Goal: Task Accomplishment & Management: Manage account settings

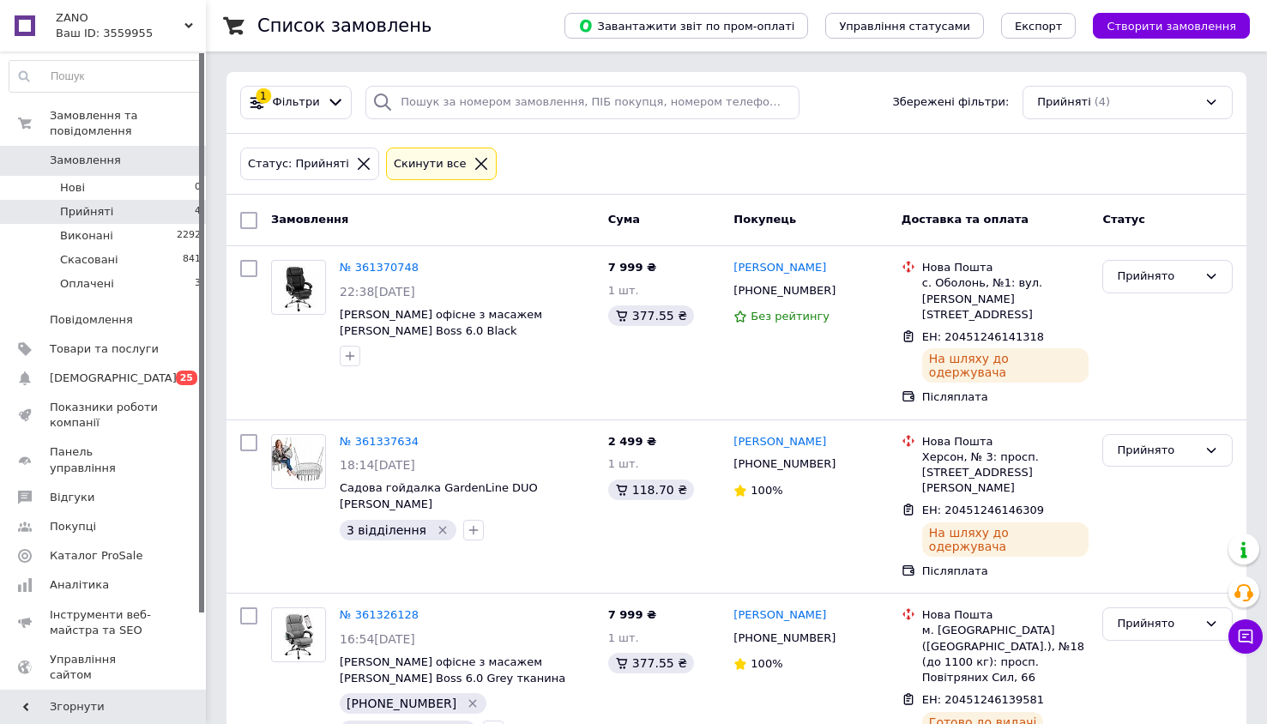
click at [147, 200] on li "Прийняті 4" at bounding box center [105, 212] width 211 height 24
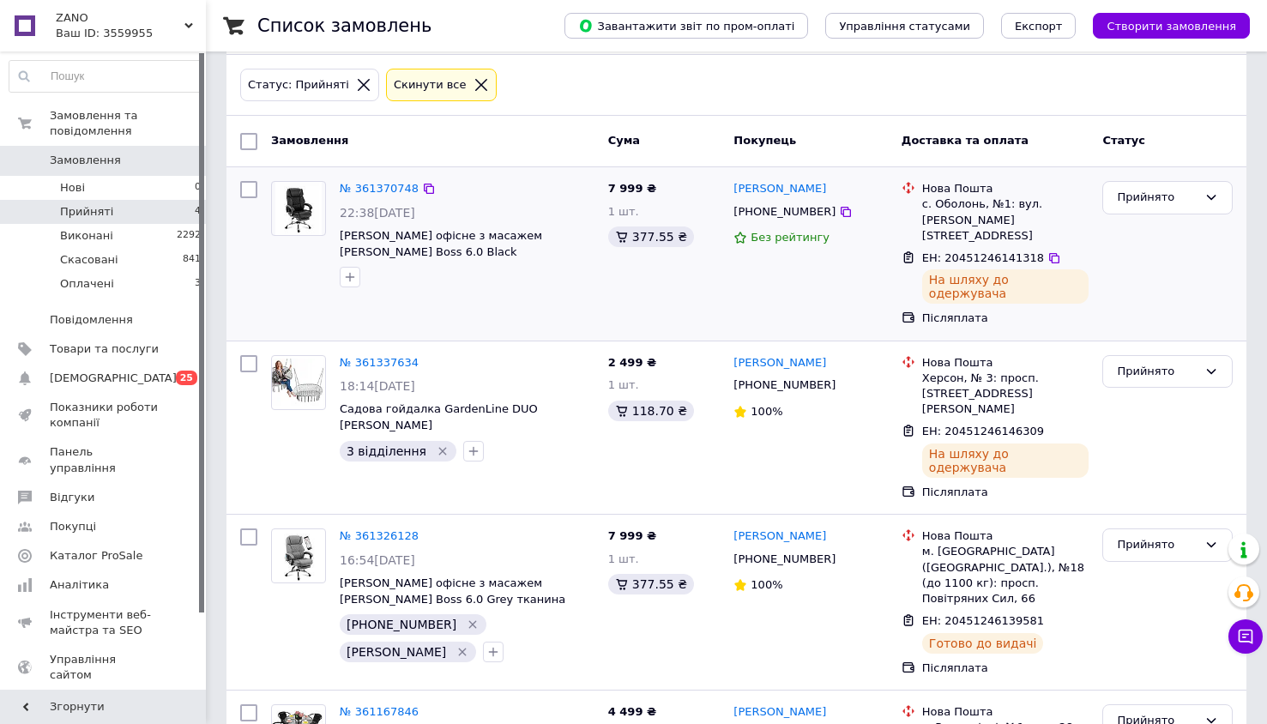
scroll to position [137, 0]
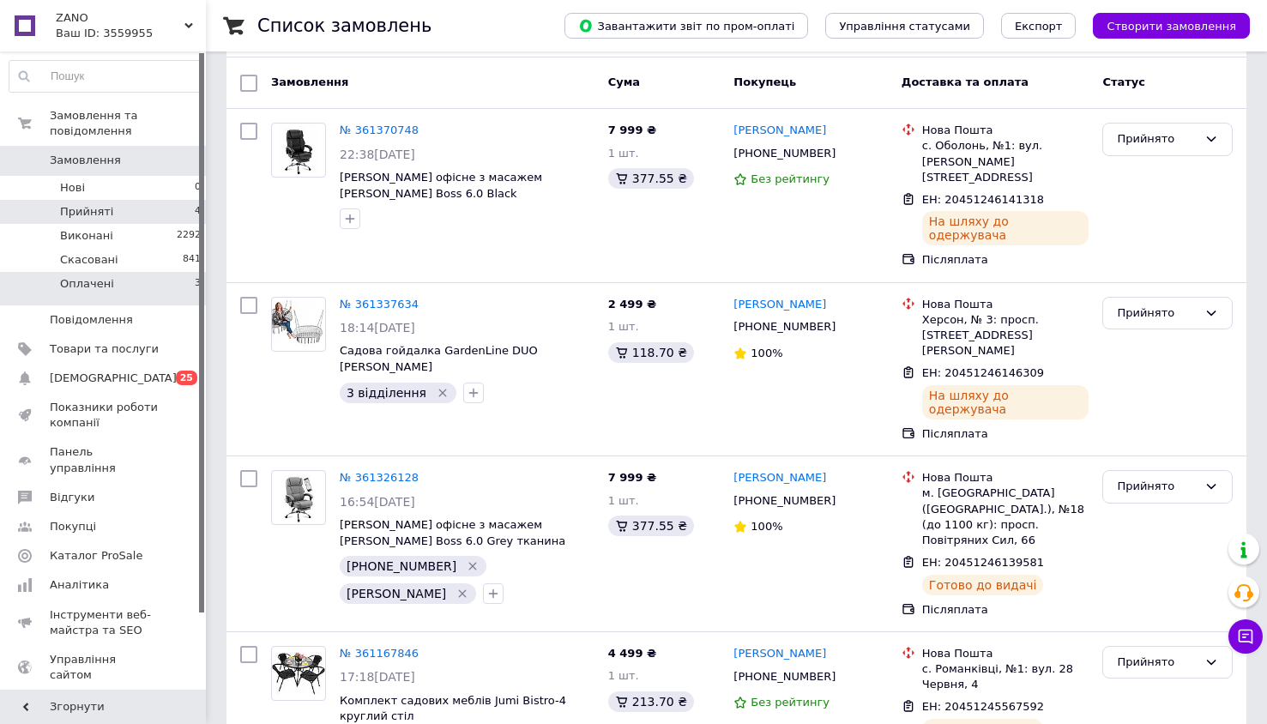
click at [91, 281] on li "Оплачені 3" at bounding box center [105, 288] width 211 height 33
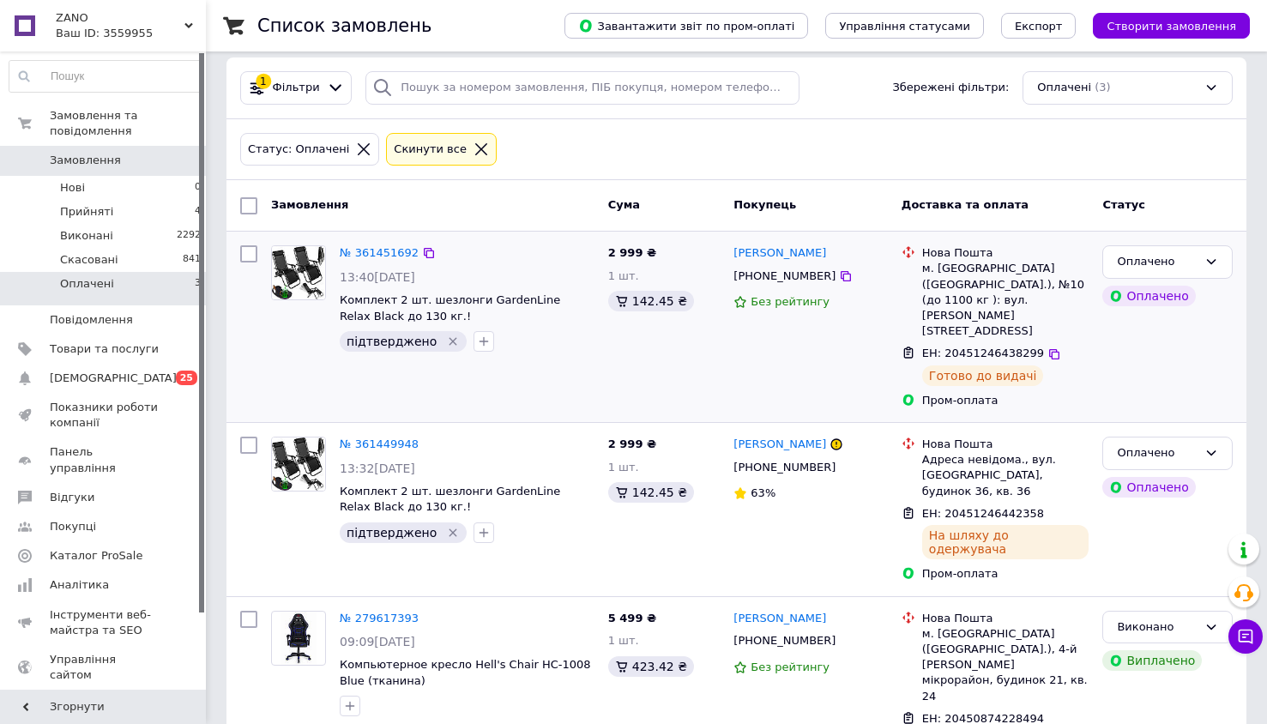
scroll to position [22, 0]
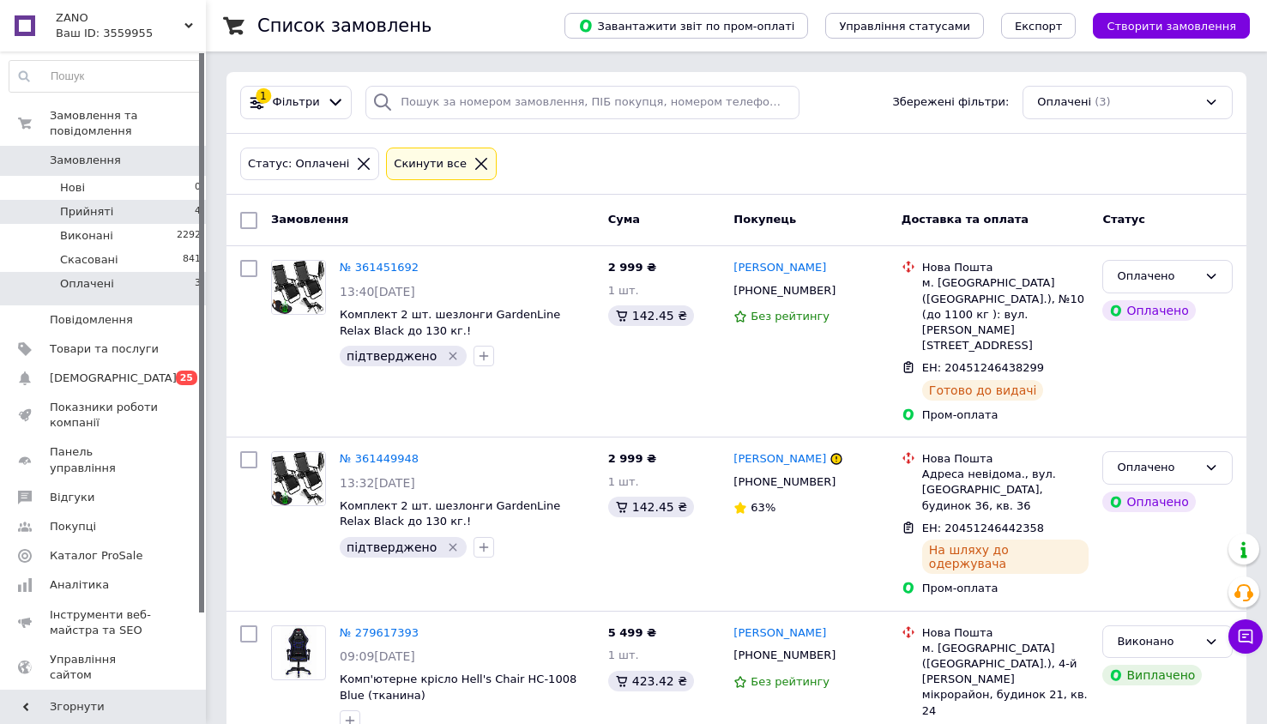
click at [104, 204] on span "Прийняті" at bounding box center [86, 211] width 53 height 15
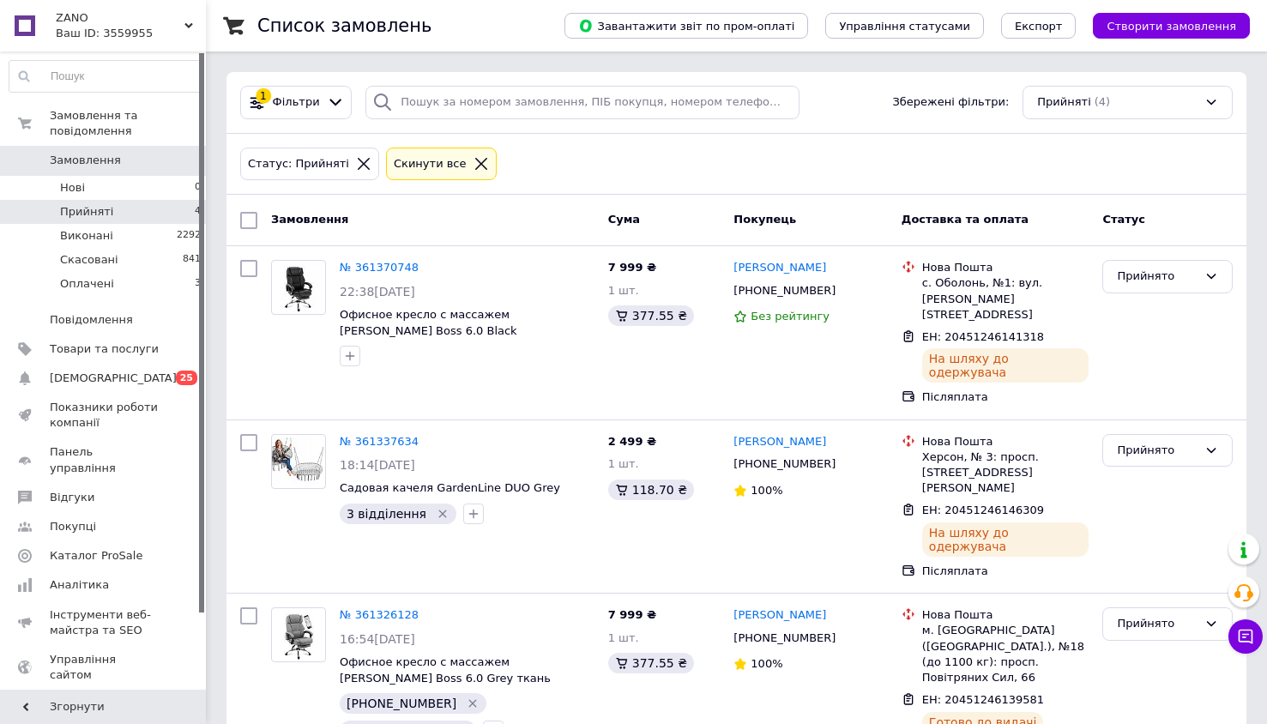
scroll to position [137, 0]
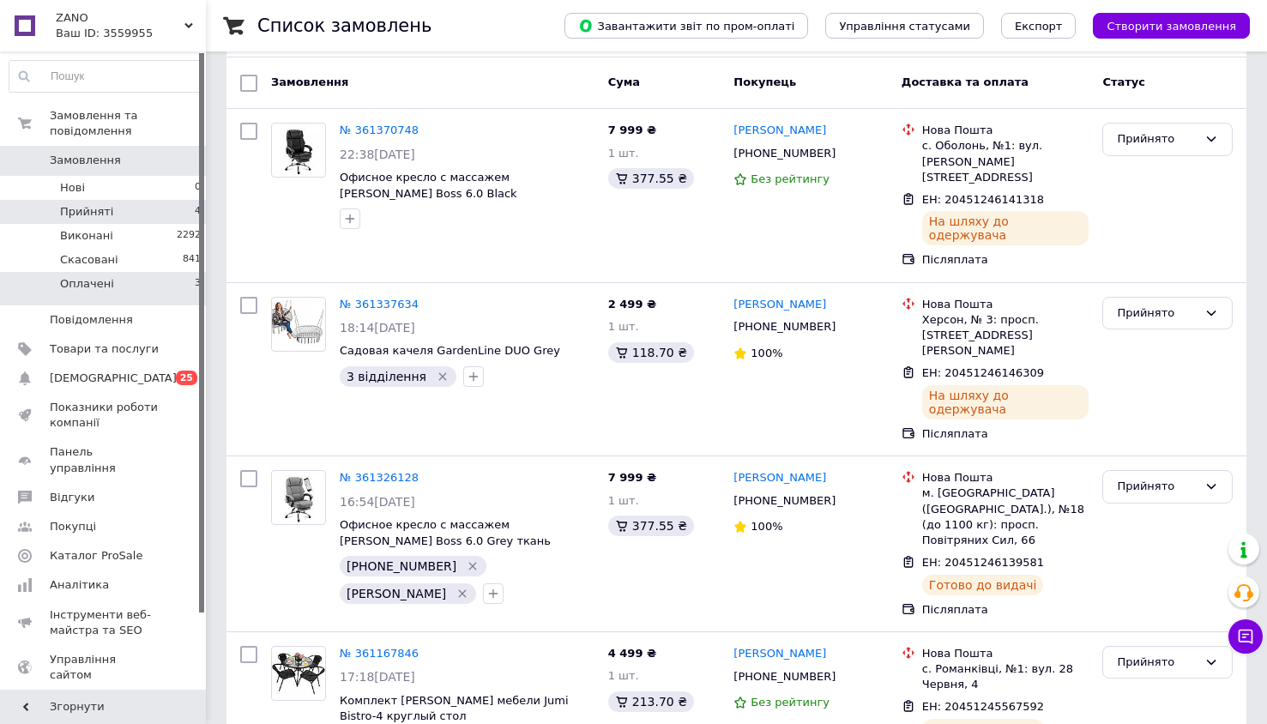
click at [106, 275] on li "Оплачені 3" at bounding box center [105, 288] width 211 height 33
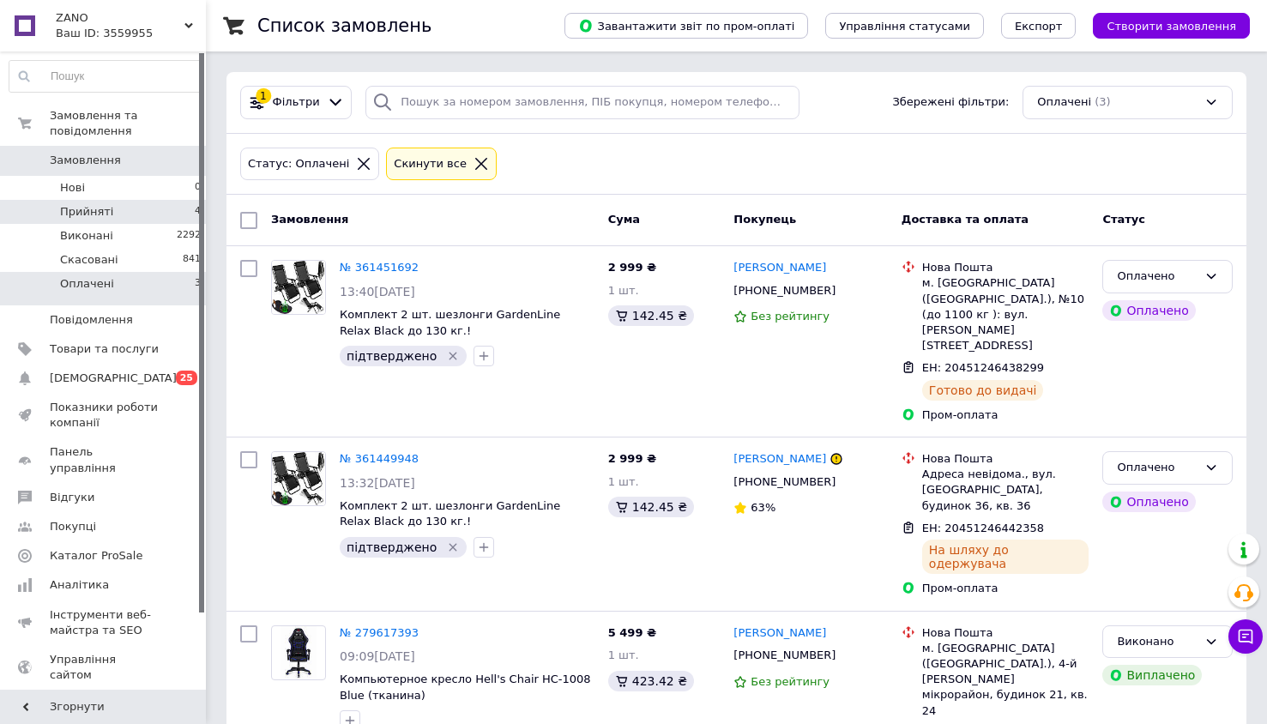
click at [117, 205] on li "Прийняті 4" at bounding box center [105, 212] width 211 height 24
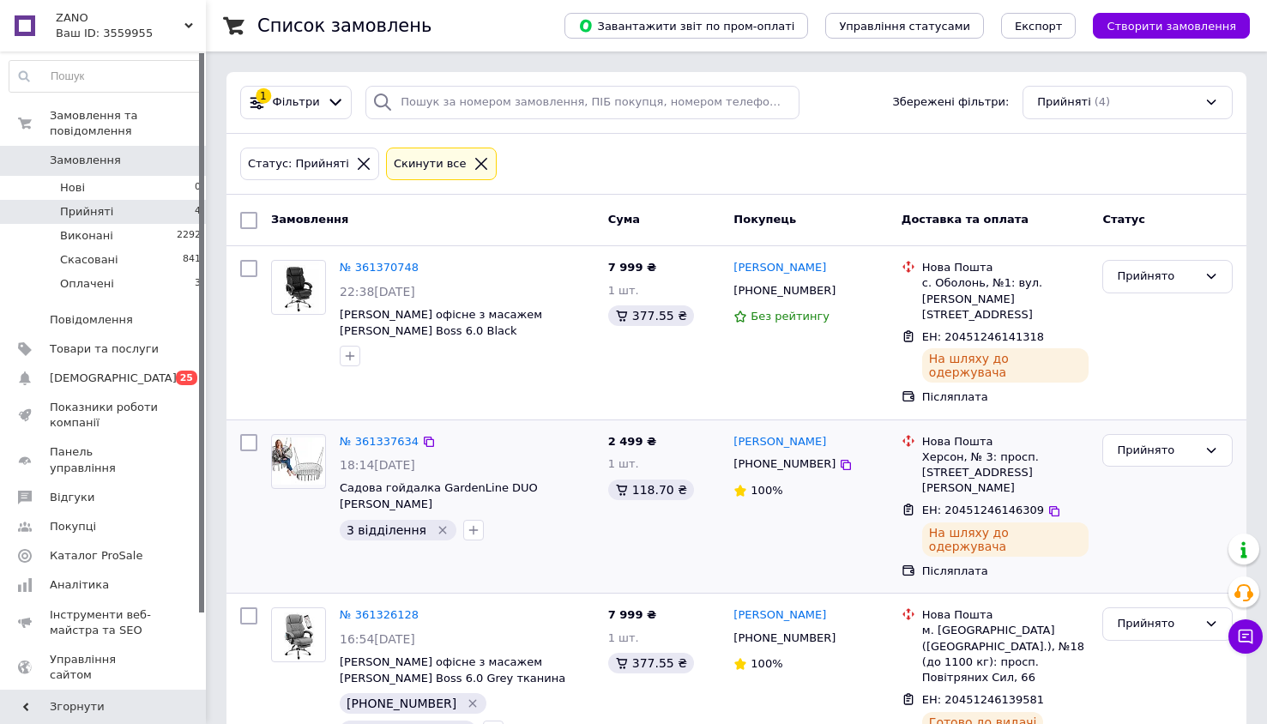
scroll to position [137, 0]
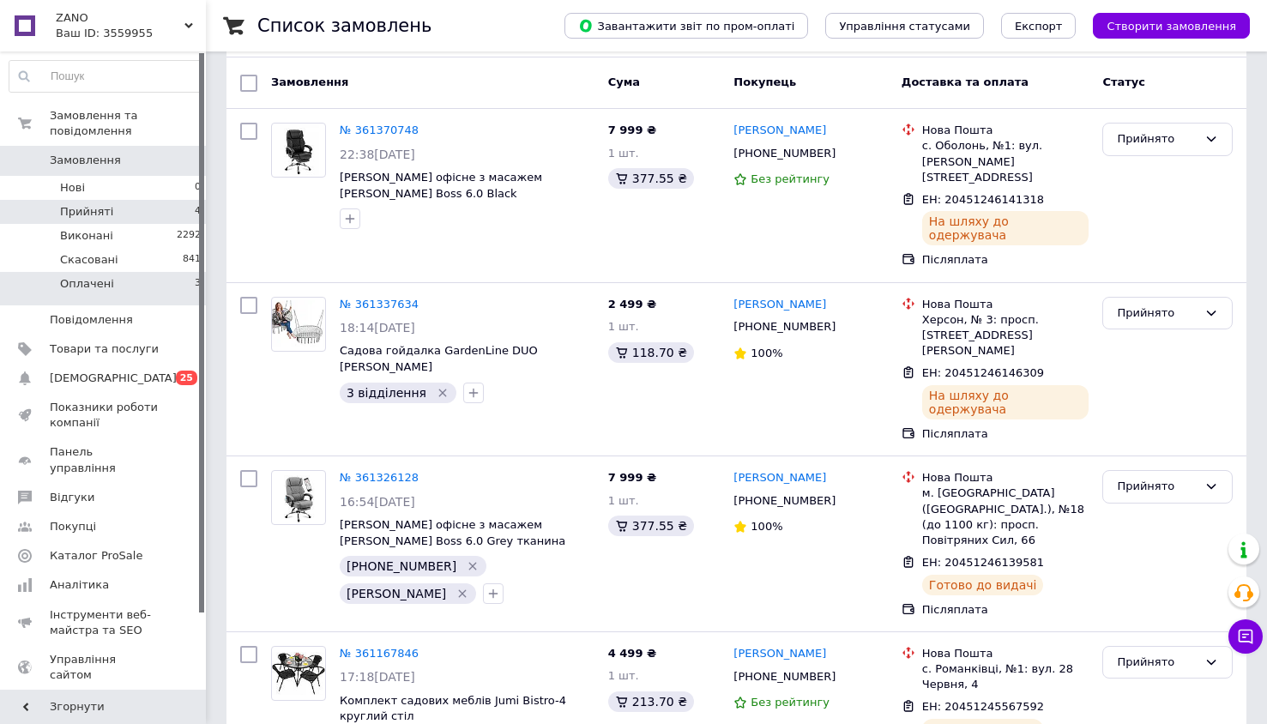
click at [80, 276] on span "Оплачені" at bounding box center [87, 283] width 54 height 15
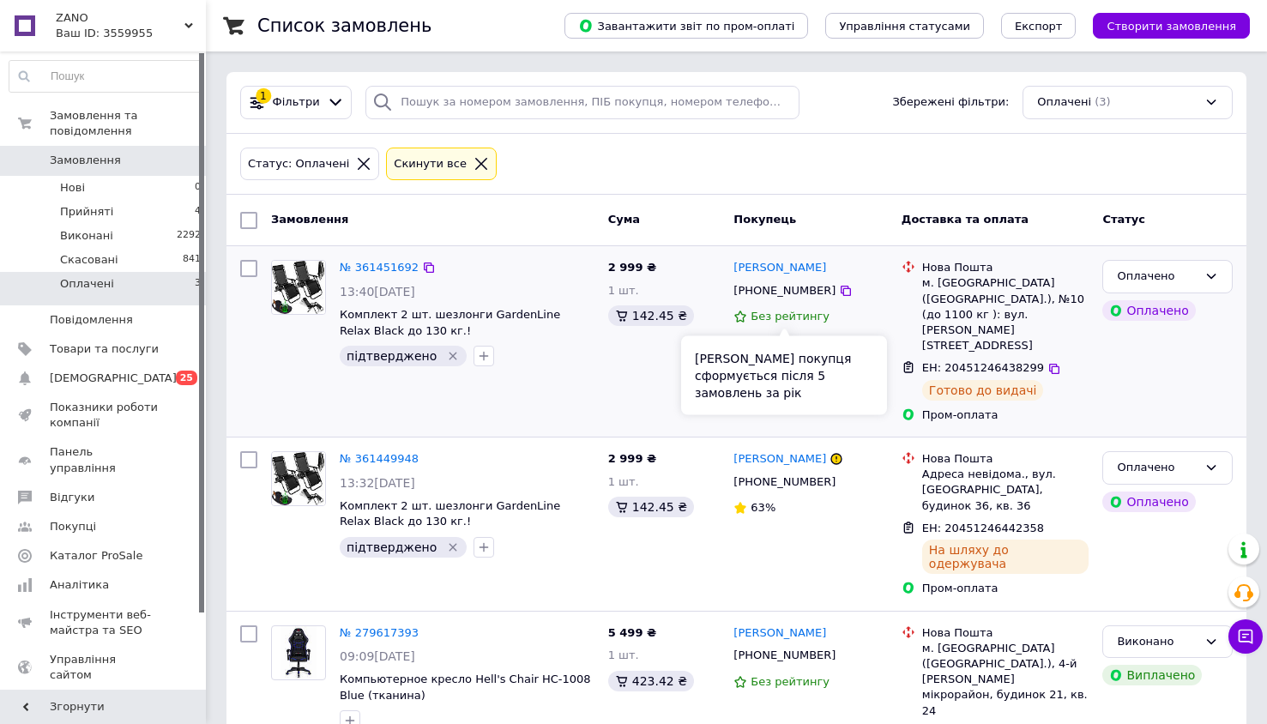
scroll to position [22, 0]
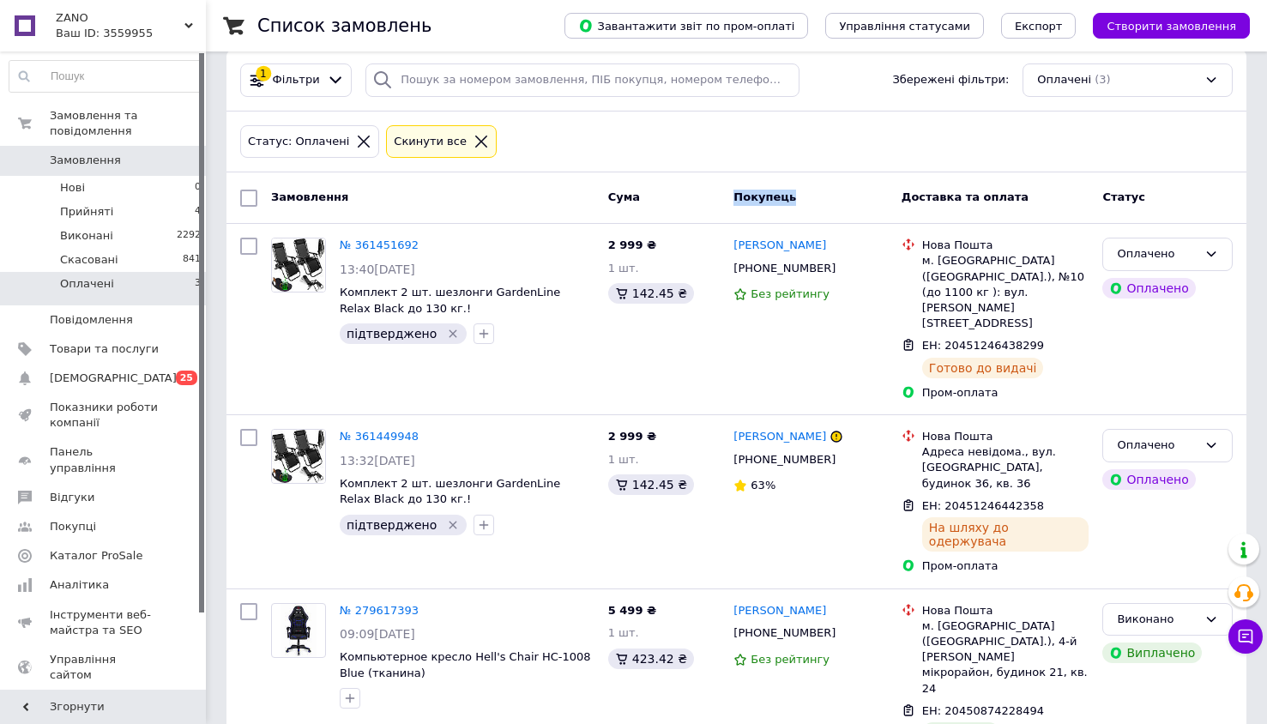
drag, startPoint x: 807, startPoint y: 198, endPoint x: 735, endPoint y: 191, distance: 72.4
click at [735, 191] on div "Покупець" at bounding box center [811, 198] width 168 height 31
drag, startPoint x: 735, startPoint y: 191, endPoint x: 710, endPoint y: 190, distance: 24.9
click at [735, 191] on span "Покупець" at bounding box center [765, 196] width 63 height 13
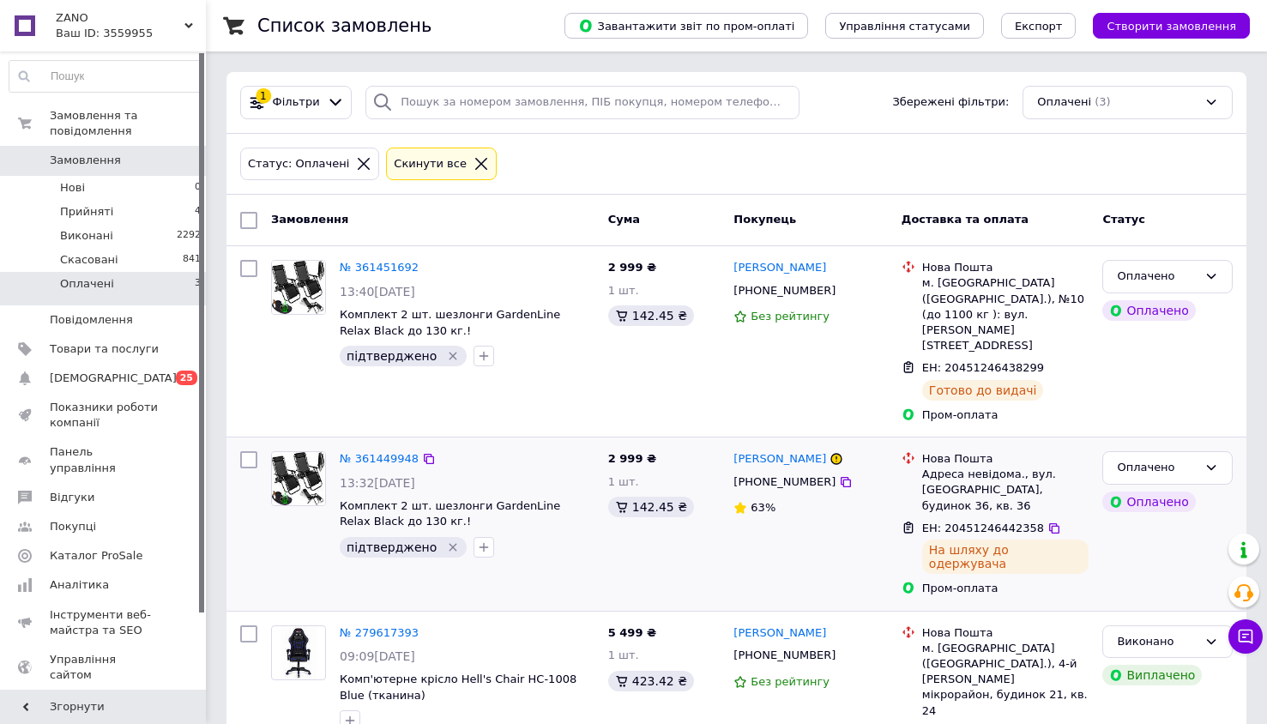
scroll to position [22, 0]
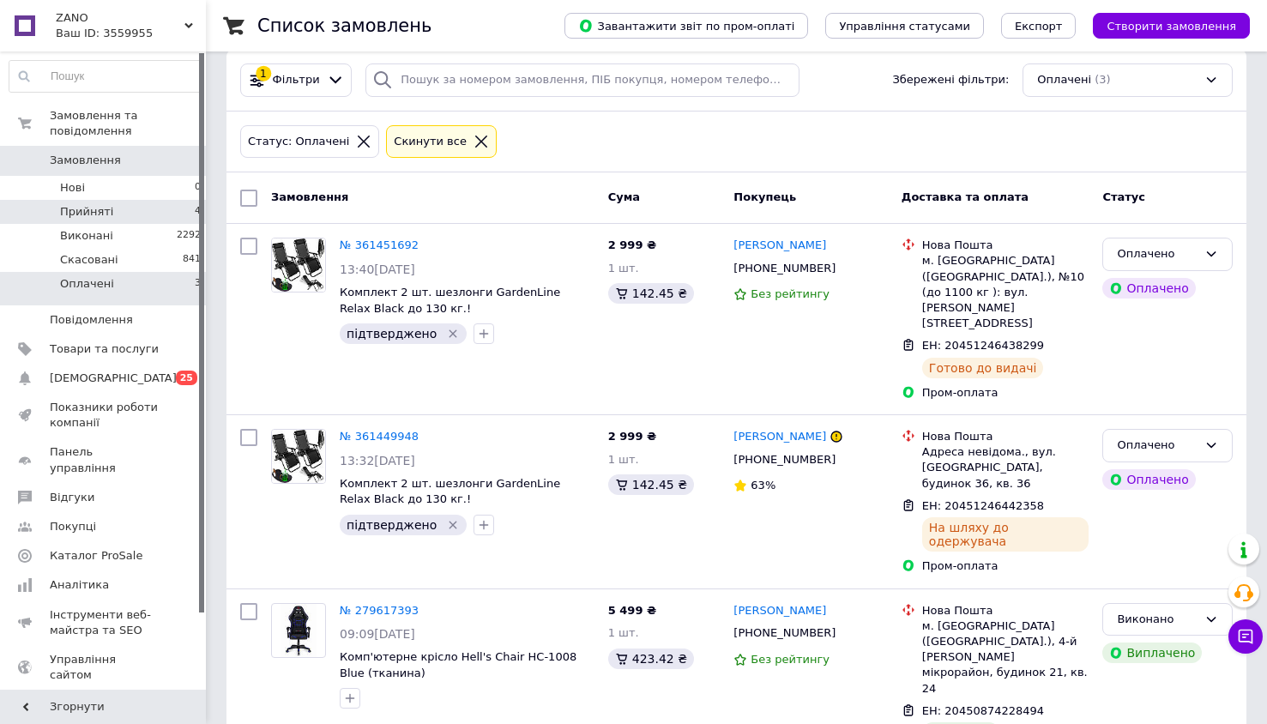
click at [94, 204] on span "Прийняті" at bounding box center [86, 211] width 53 height 15
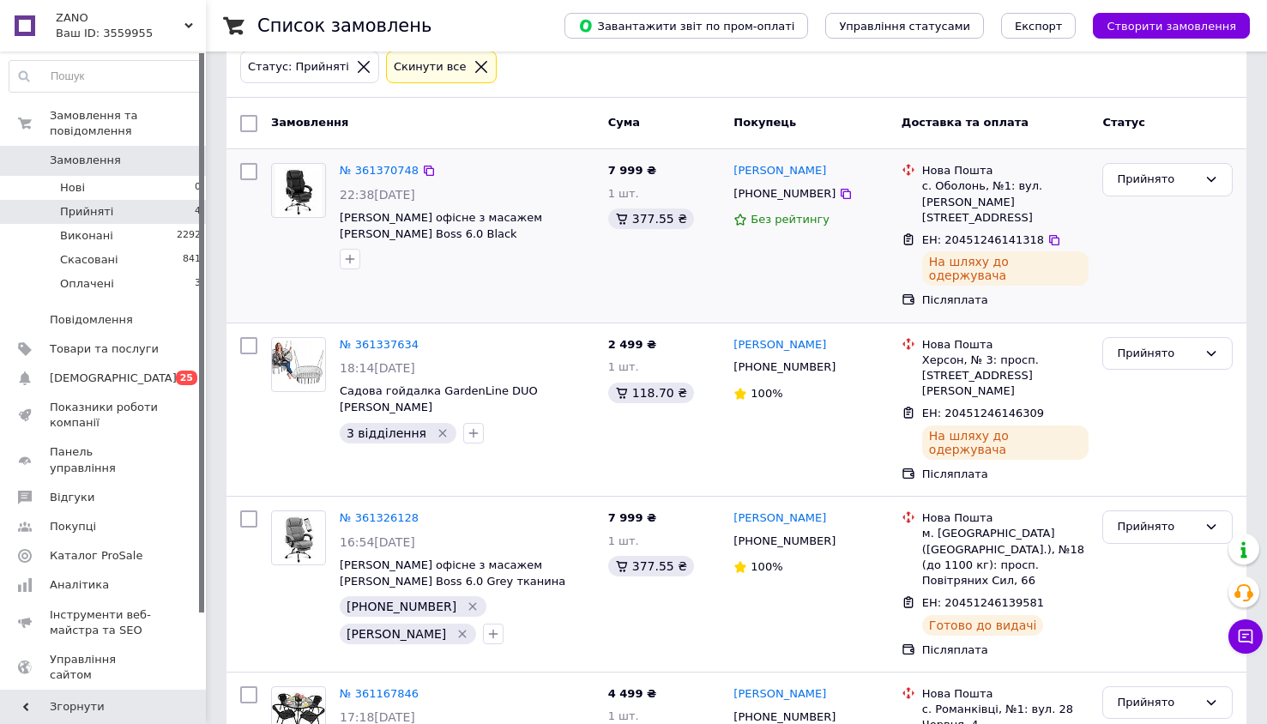
scroll to position [137, 0]
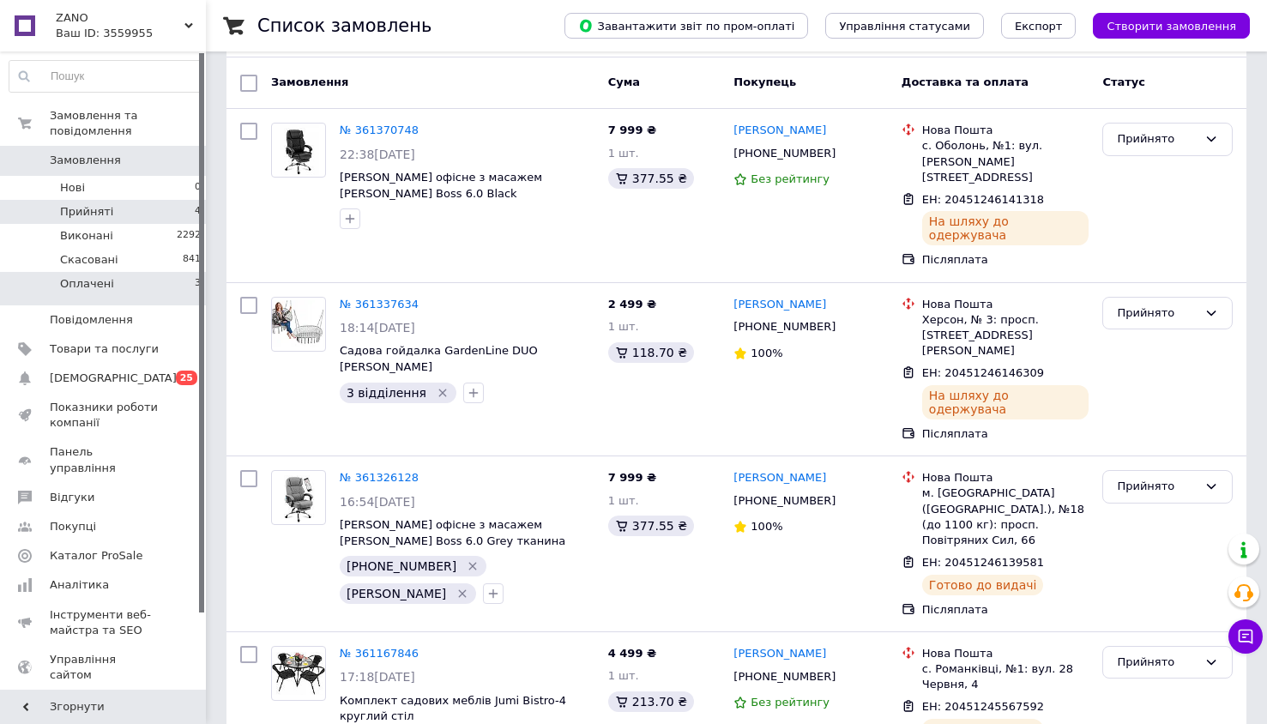
click at [113, 272] on li "Оплачені 3" at bounding box center [105, 288] width 211 height 33
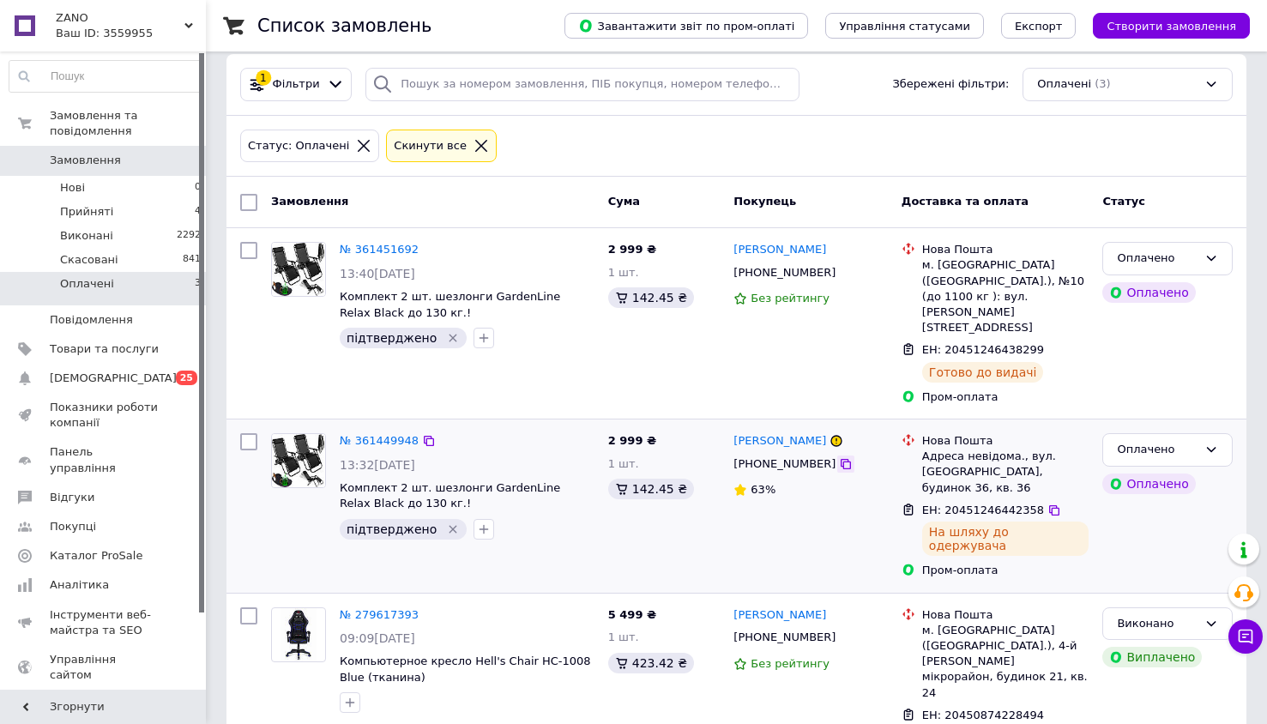
scroll to position [22, 0]
